Goal: Transaction & Acquisition: Download file/media

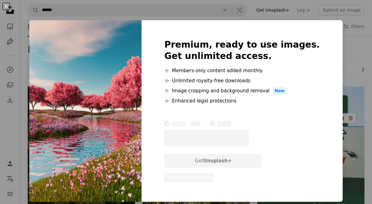
scroll to position [712, 0]
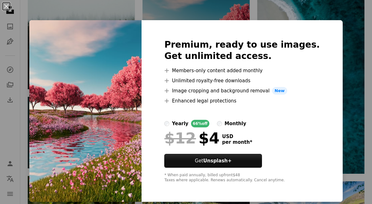
click at [330, 26] on div "An X shape Premium, ready to use images. Get unlimited access. A plus sign Memb…" at bounding box center [186, 102] width 372 height 204
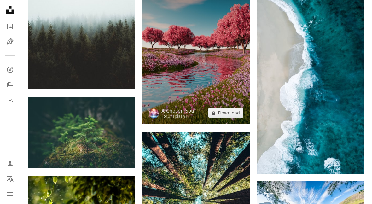
click at [201, 86] on img at bounding box center [196, 49] width 107 height 150
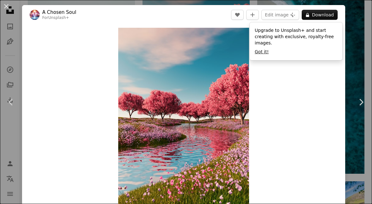
click at [258, 50] on button "Got it!" at bounding box center [262, 52] width 14 height 6
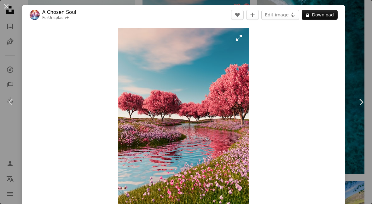
click at [224, 74] on img "Zoom in on this image" at bounding box center [183, 119] width 131 height 183
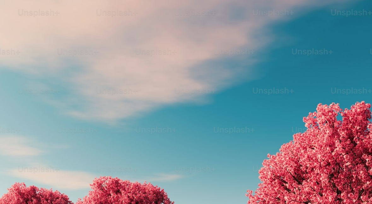
scroll to position [144, 0]
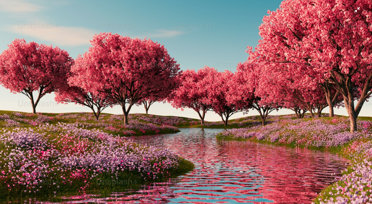
click at [224, 80] on img "Zoom out on this image" at bounding box center [186, 117] width 373 height 522
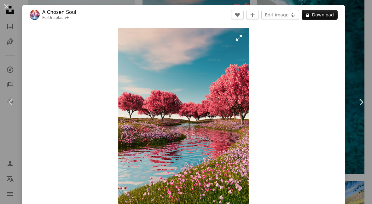
click at [220, 122] on img "Zoom in on this image" at bounding box center [183, 119] width 131 height 183
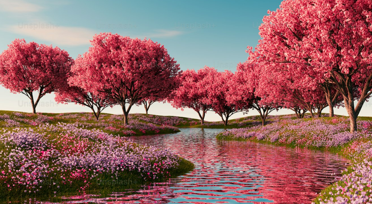
drag, startPoint x: 220, startPoint y: 122, endPoint x: 214, endPoint y: 121, distance: 5.4
click at [217, 121] on img "Zoom out on this image" at bounding box center [186, 117] width 373 height 522
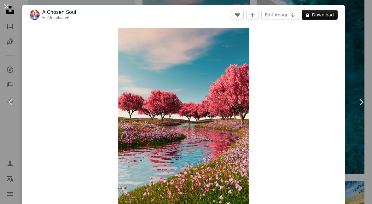
click at [7, 9] on button "An X shape" at bounding box center [7, 7] width 8 height 8
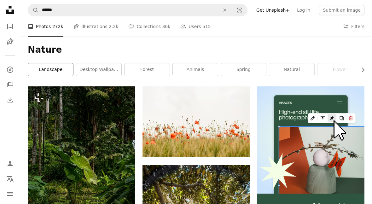
click at [72, 68] on link "landscape" at bounding box center [50, 69] width 45 height 13
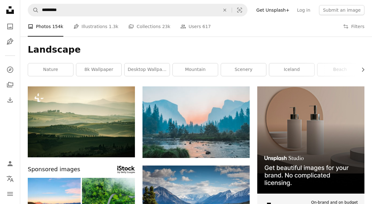
click at [353, 53] on h1 "Landscape" at bounding box center [196, 49] width 337 height 11
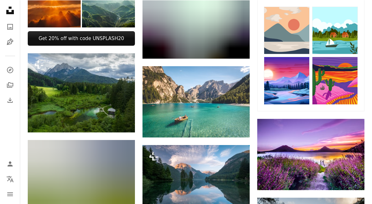
scroll to position [258, 0]
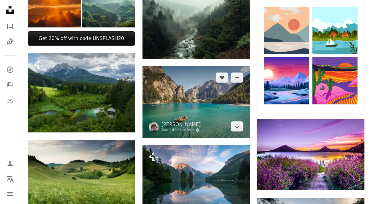
click at [220, 111] on img at bounding box center [196, 102] width 107 height 72
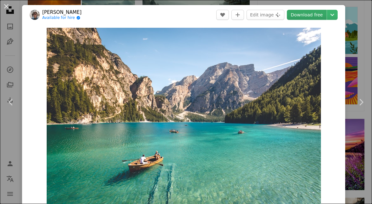
click at [308, 15] on link "Download free" at bounding box center [307, 15] width 40 height 10
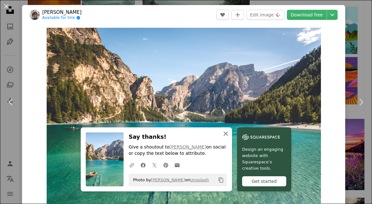
click at [229, 140] on button "An X shape Close" at bounding box center [225, 133] width 13 height 13
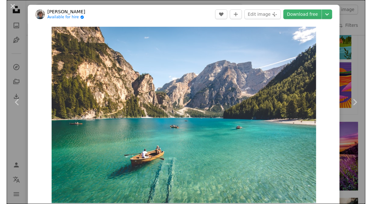
scroll to position [258, 0]
